Goal: Use online tool/utility: Utilize a website feature to perform a specific function

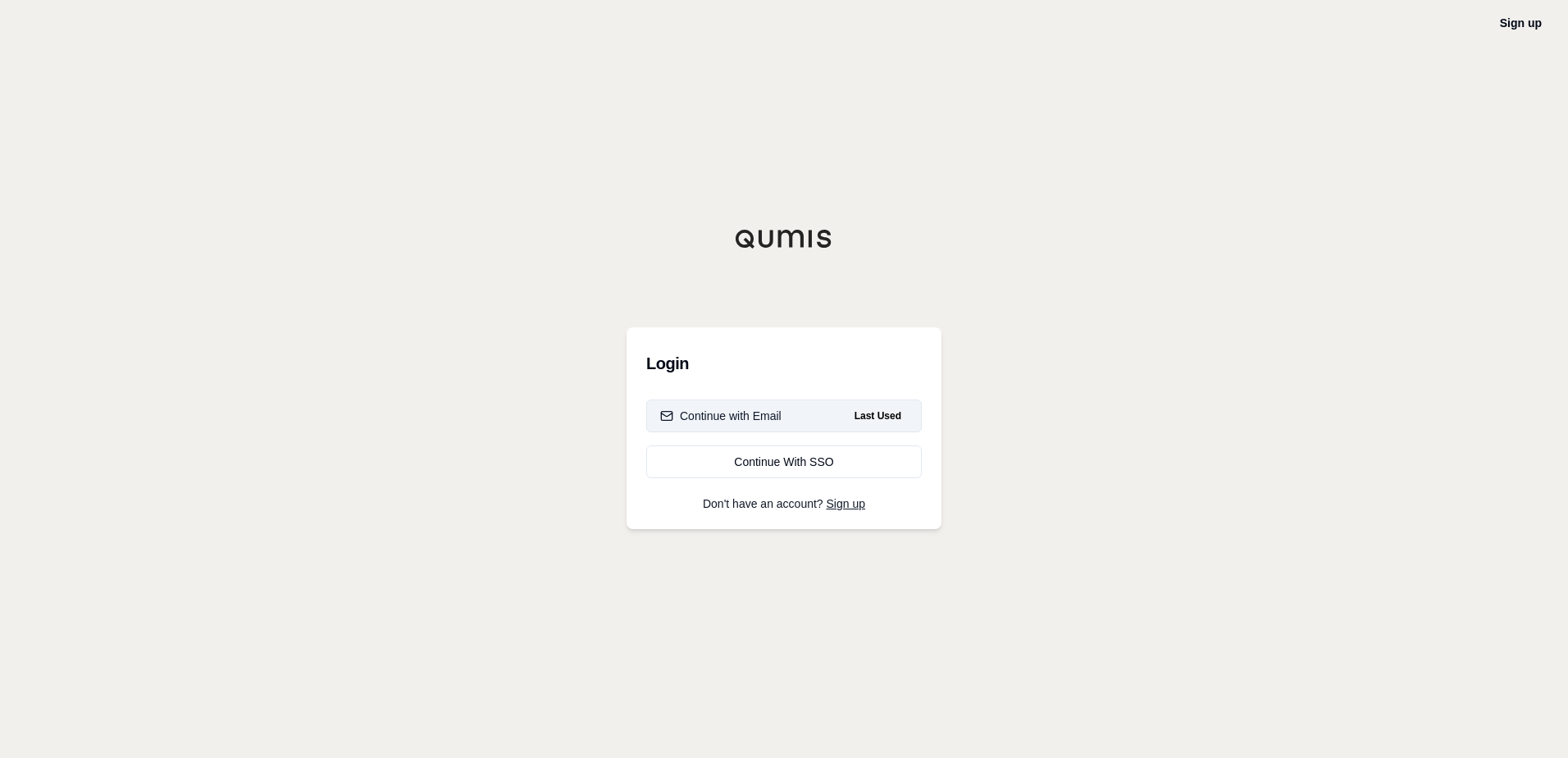
click at [773, 416] on div "Continue with Email" at bounding box center [721, 416] width 122 height 16
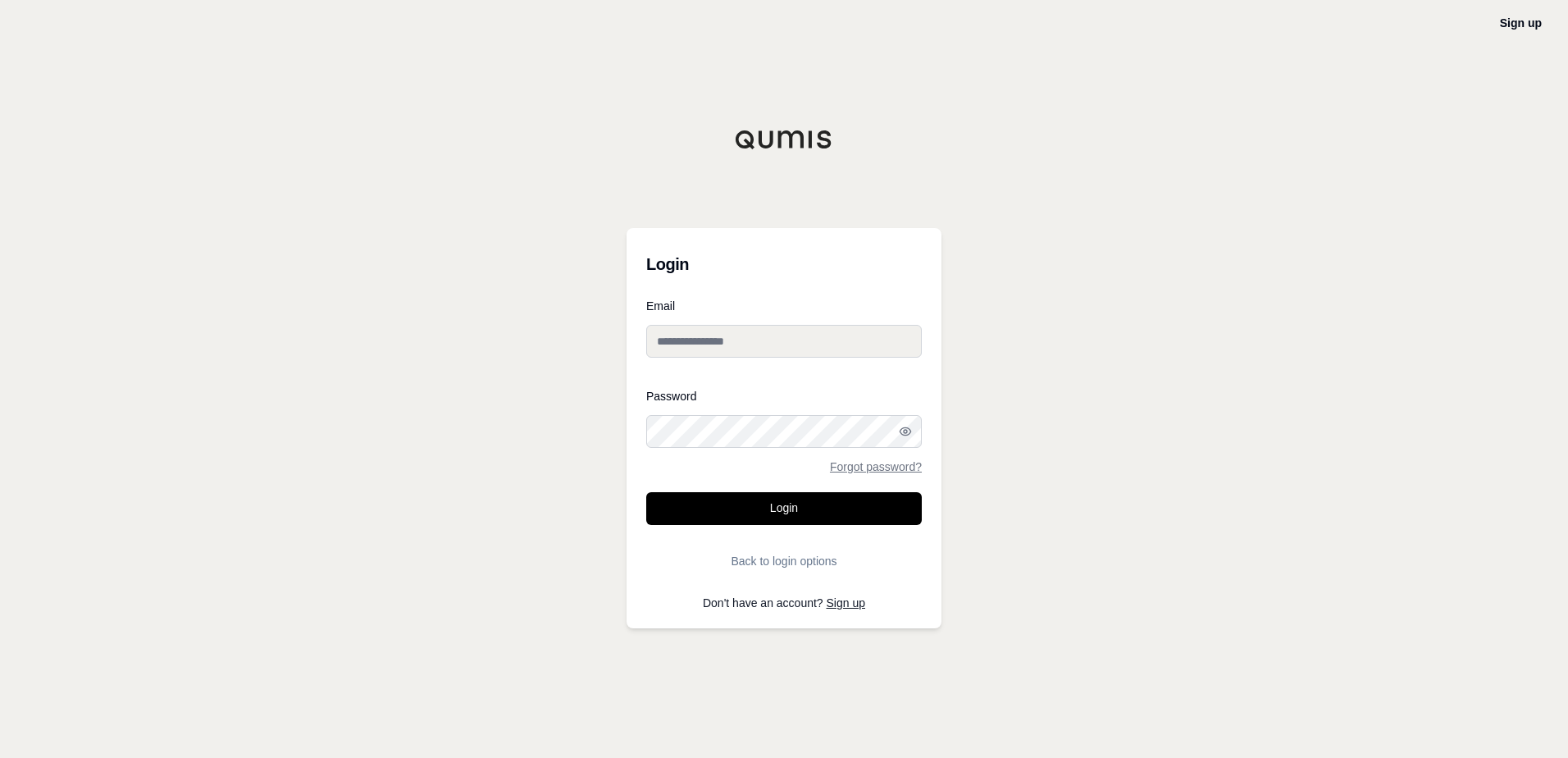
type input "**********"
click at [792, 514] on button "Login" at bounding box center [783, 509] width 275 height 33
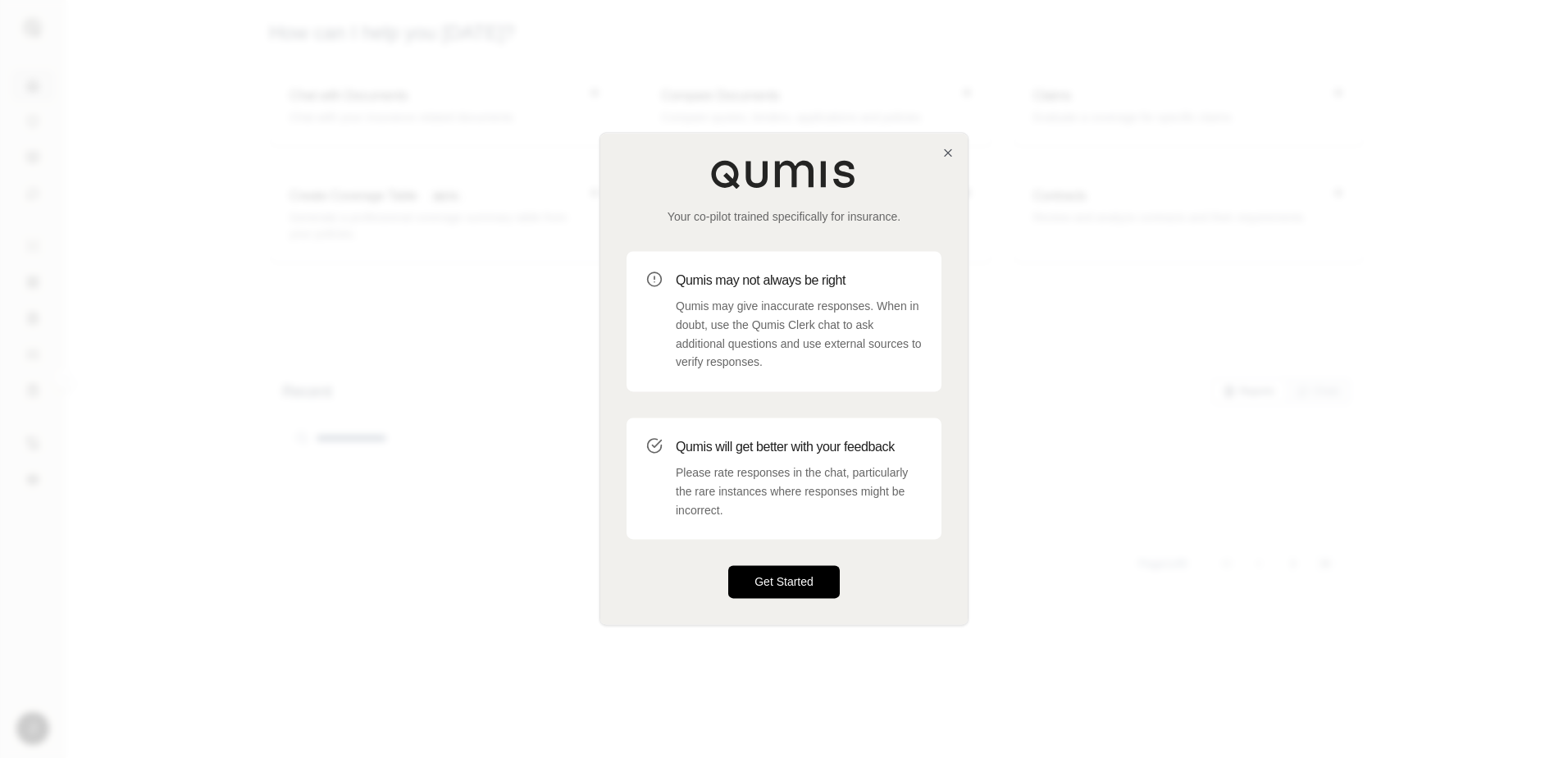
click at [767, 577] on button "Get Started" at bounding box center [784, 583] width 111 height 33
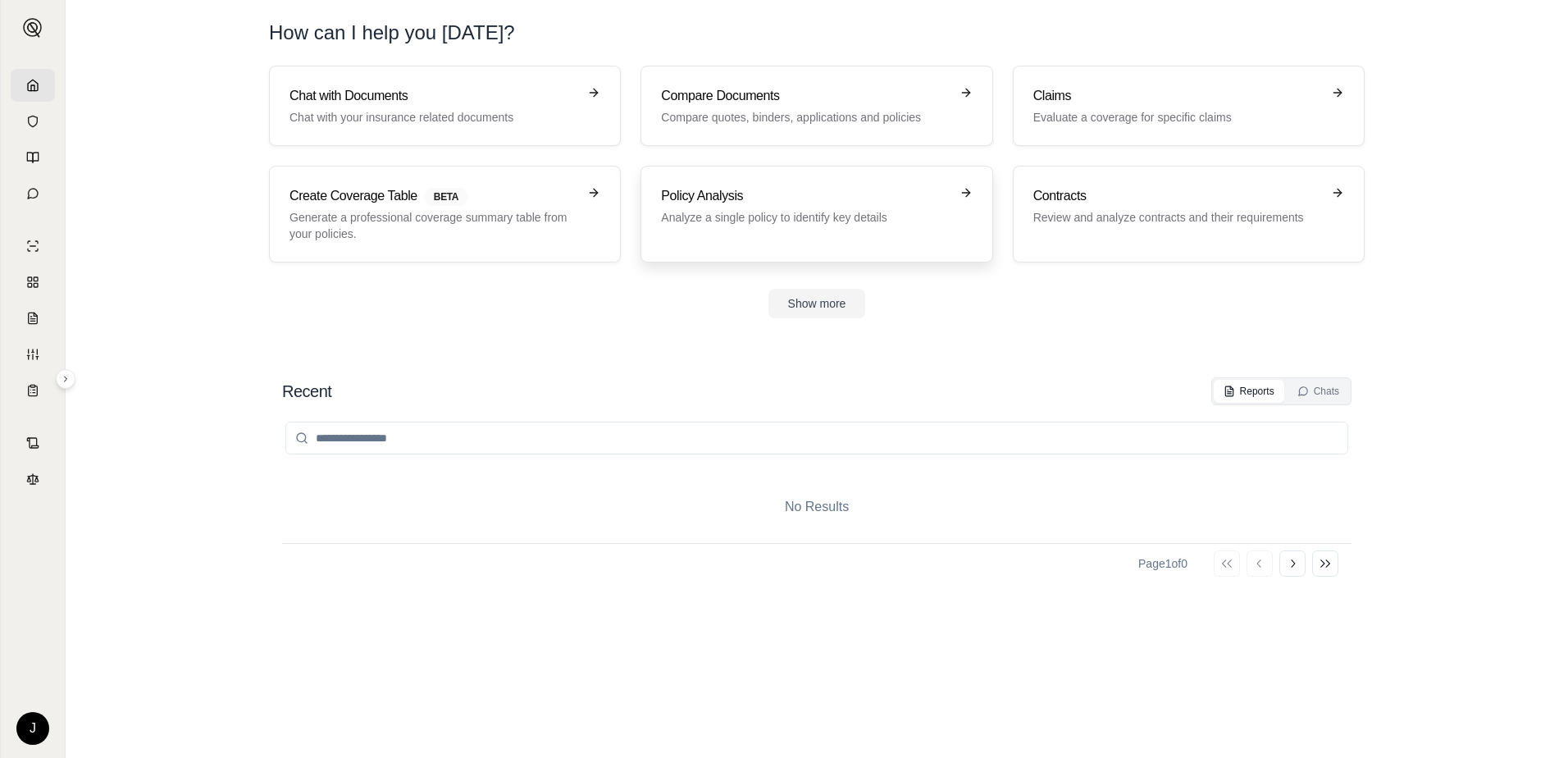
click at [739, 209] on p "Analyze a single policy to identify key details" at bounding box center [805, 217] width 288 height 16
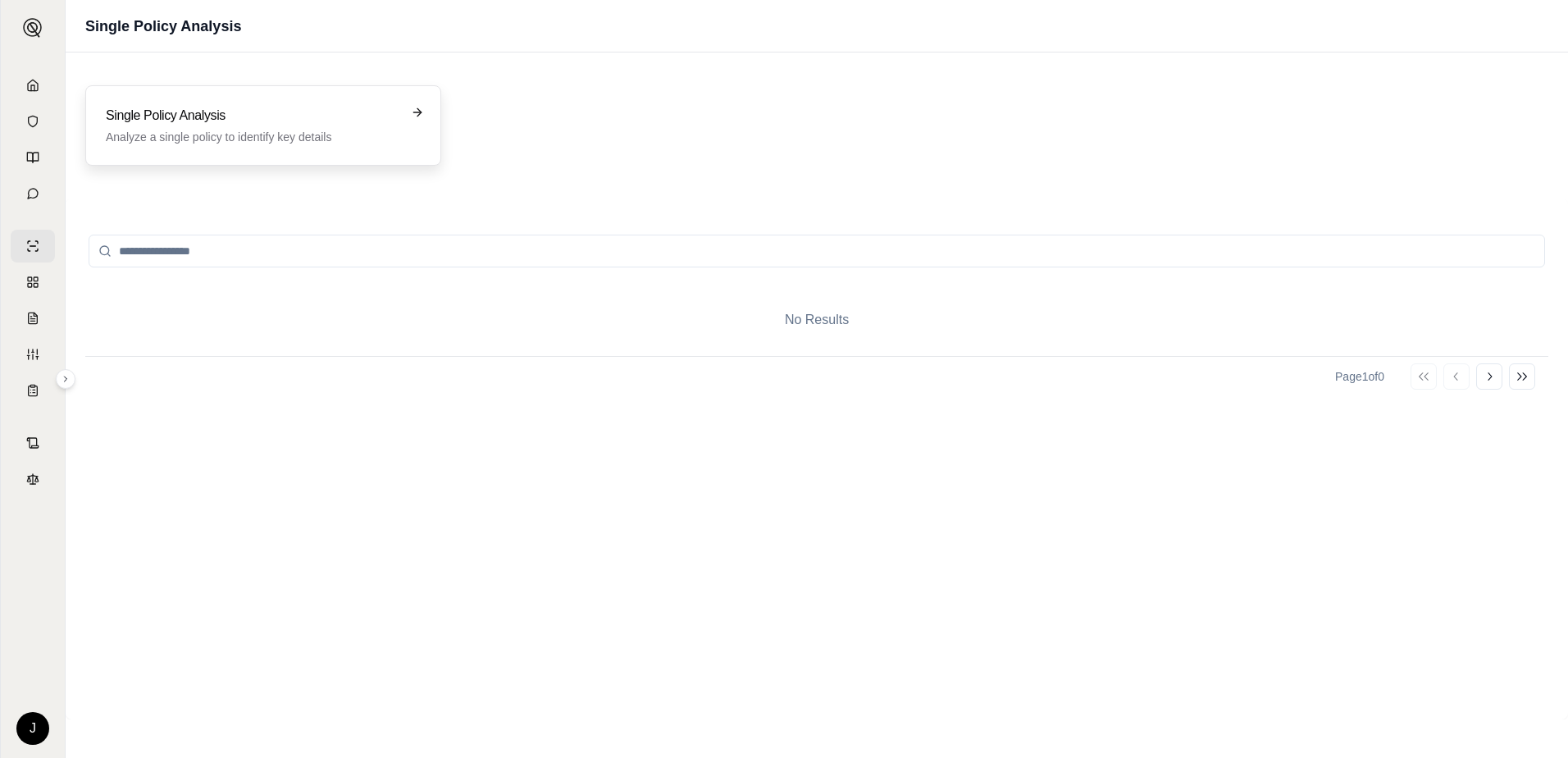
click at [226, 135] on p "Analyze a single policy to identify key details" at bounding box center [252, 136] width 292 height 16
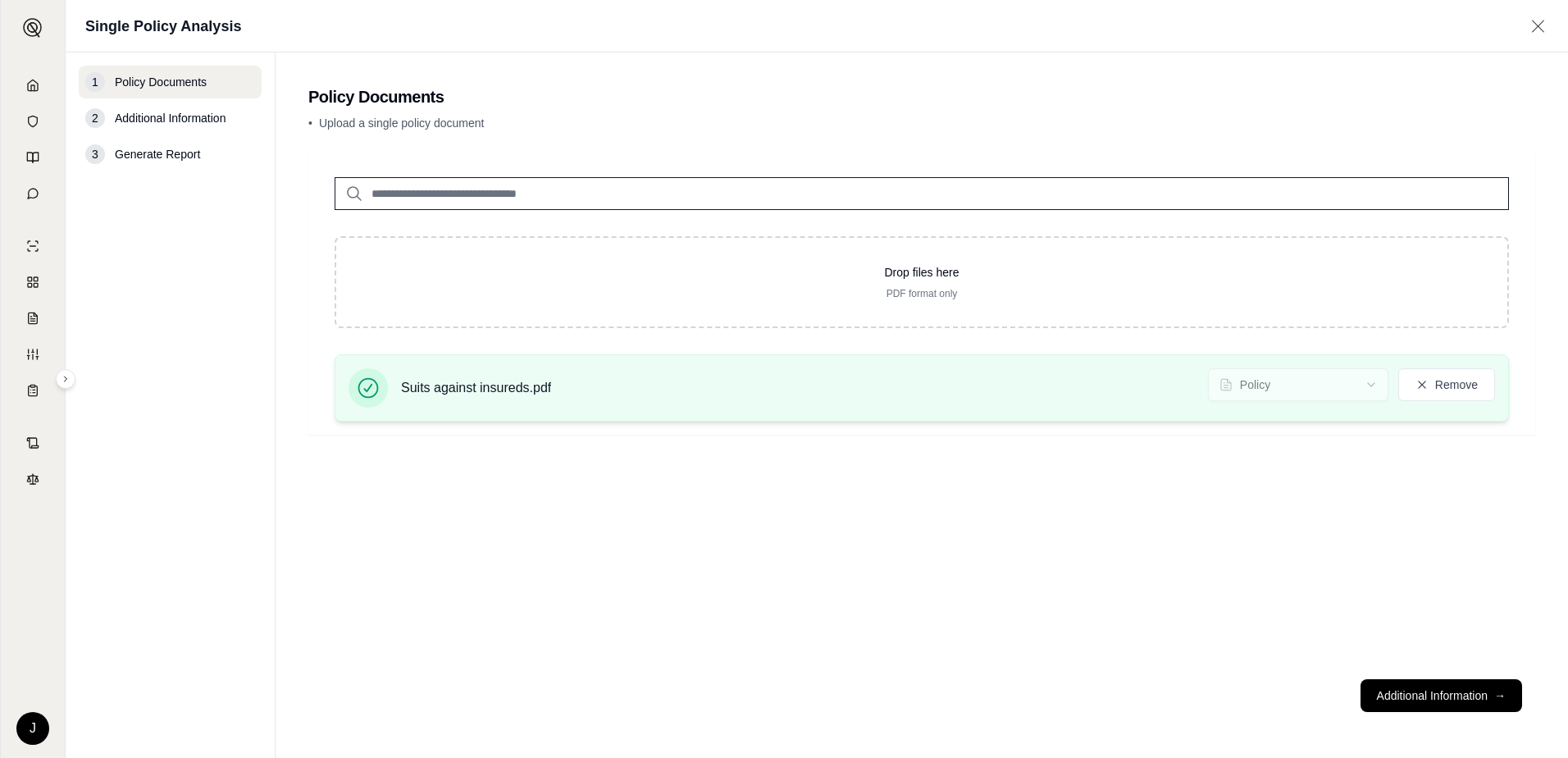
click at [438, 392] on span "Suits against insureds.pdf" at bounding box center [476, 388] width 150 height 20
click at [366, 397] on icon at bounding box center [369, 389] width 21 height 21
click at [1458, 691] on button "Additional Information →" at bounding box center [1441, 695] width 161 height 33
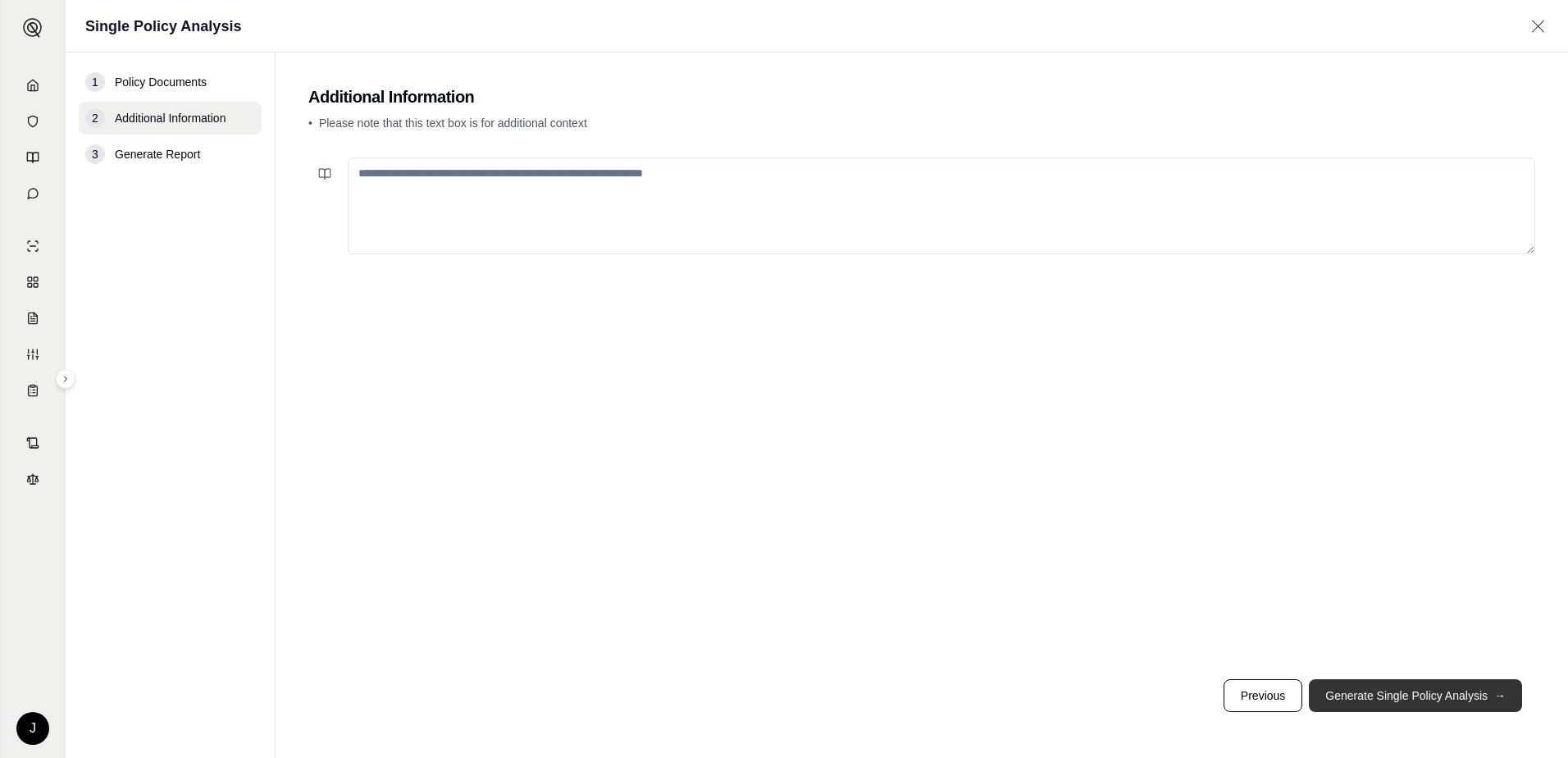
click at [1402, 693] on button "Generate Single Policy Analysis →" at bounding box center [1416, 695] width 214 height 33
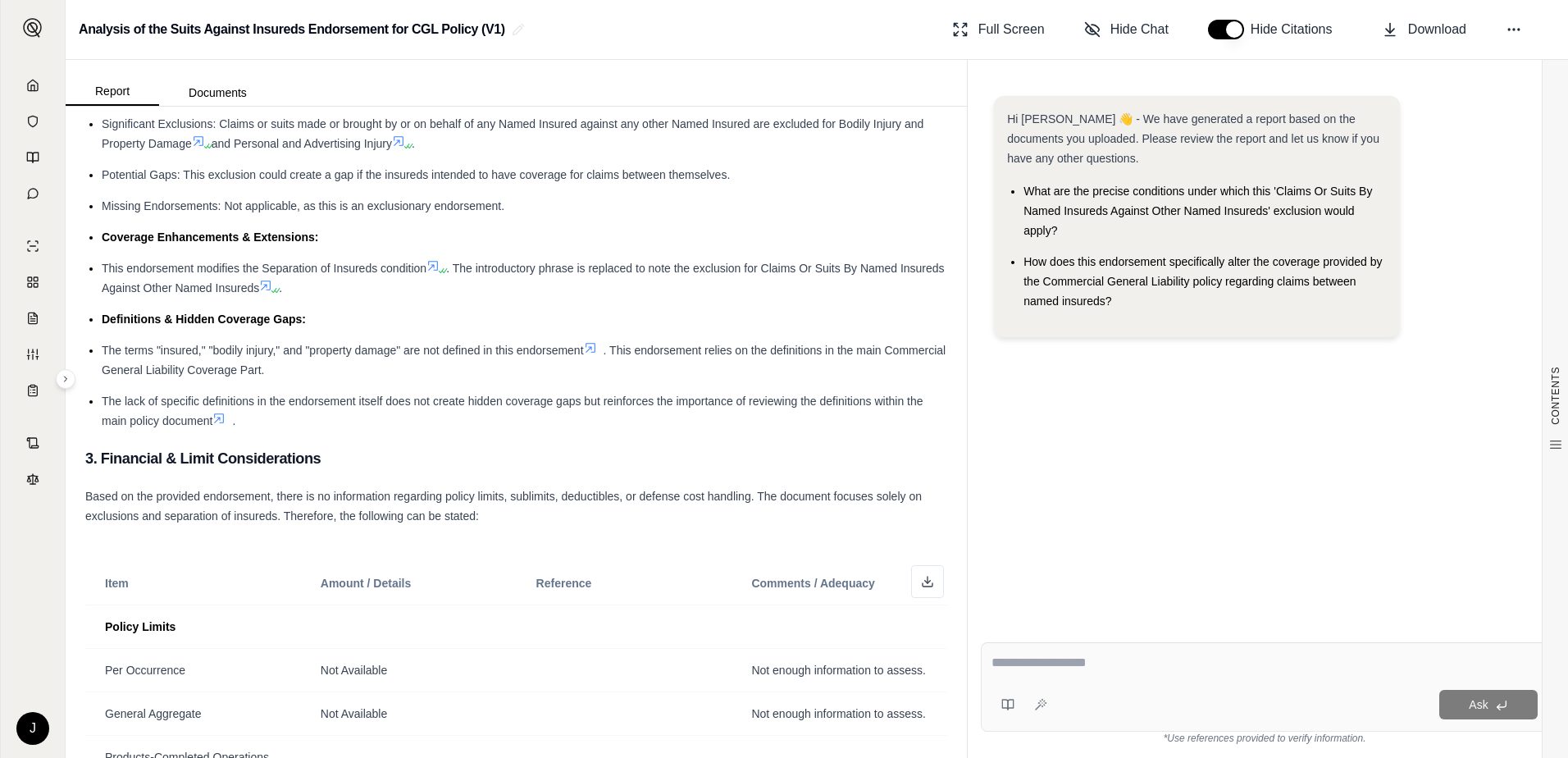
scroll to position [82, 0]
